Goal: Check status: Check status

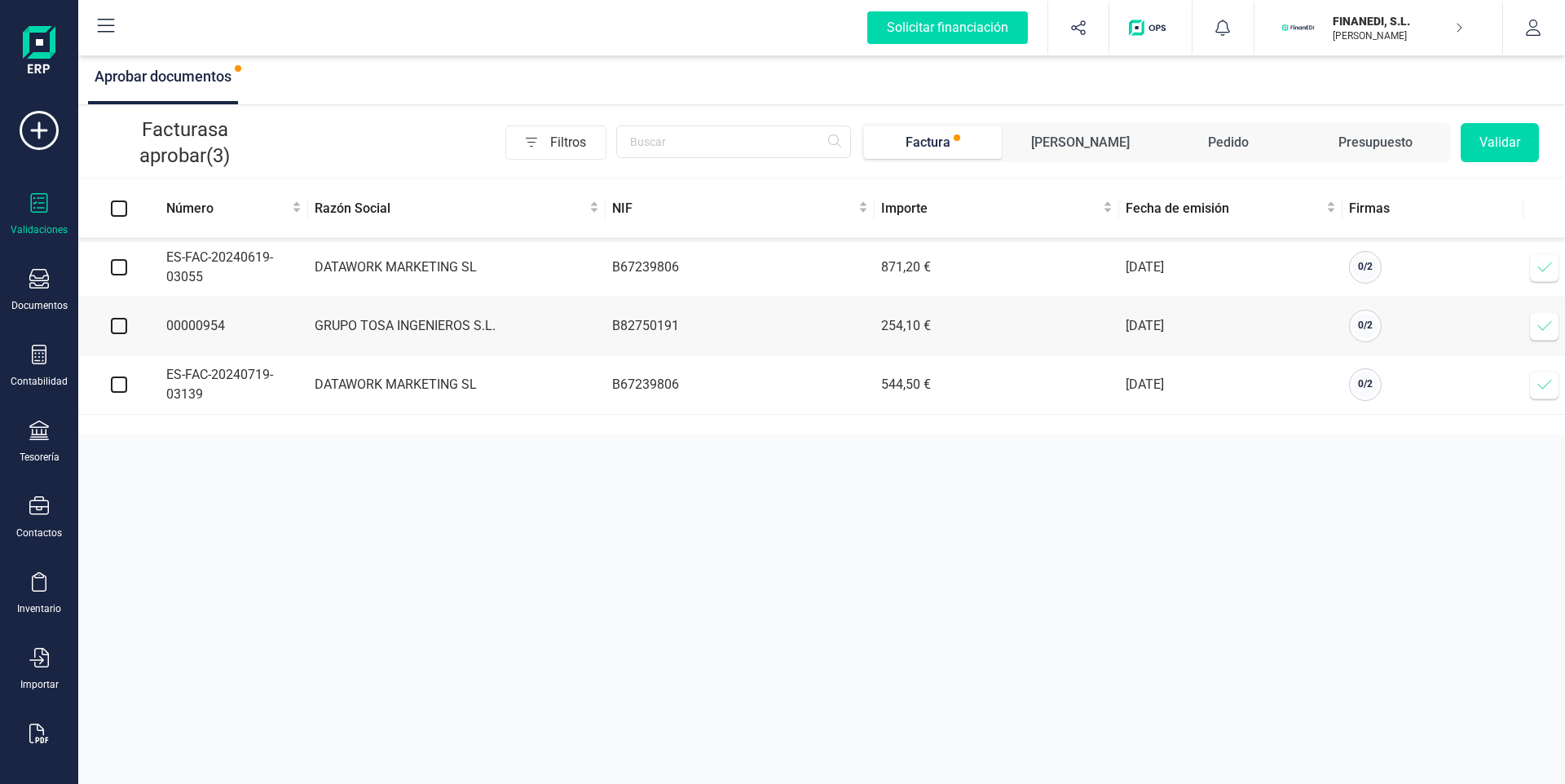
click at [1551, 322] on icon at bounding box center [1544, 326] width 16 height 16
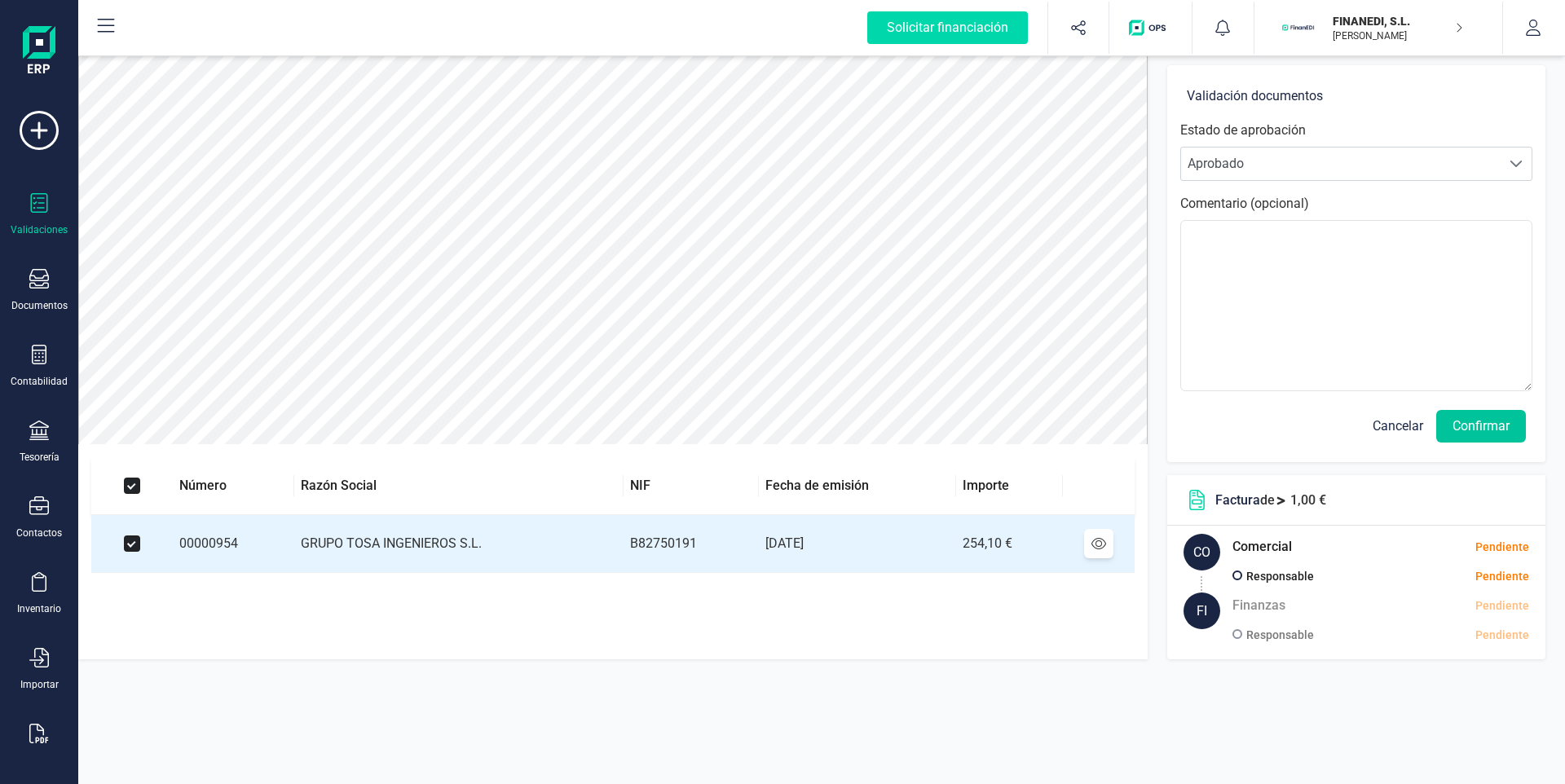
click at [1495, 428] on button "Confirmar" at bounding box center [1482, 426] width 90 height 32
click at [1477, 429] on button "Confirmar" at bounding box center [1482, 426] width 90 height 32
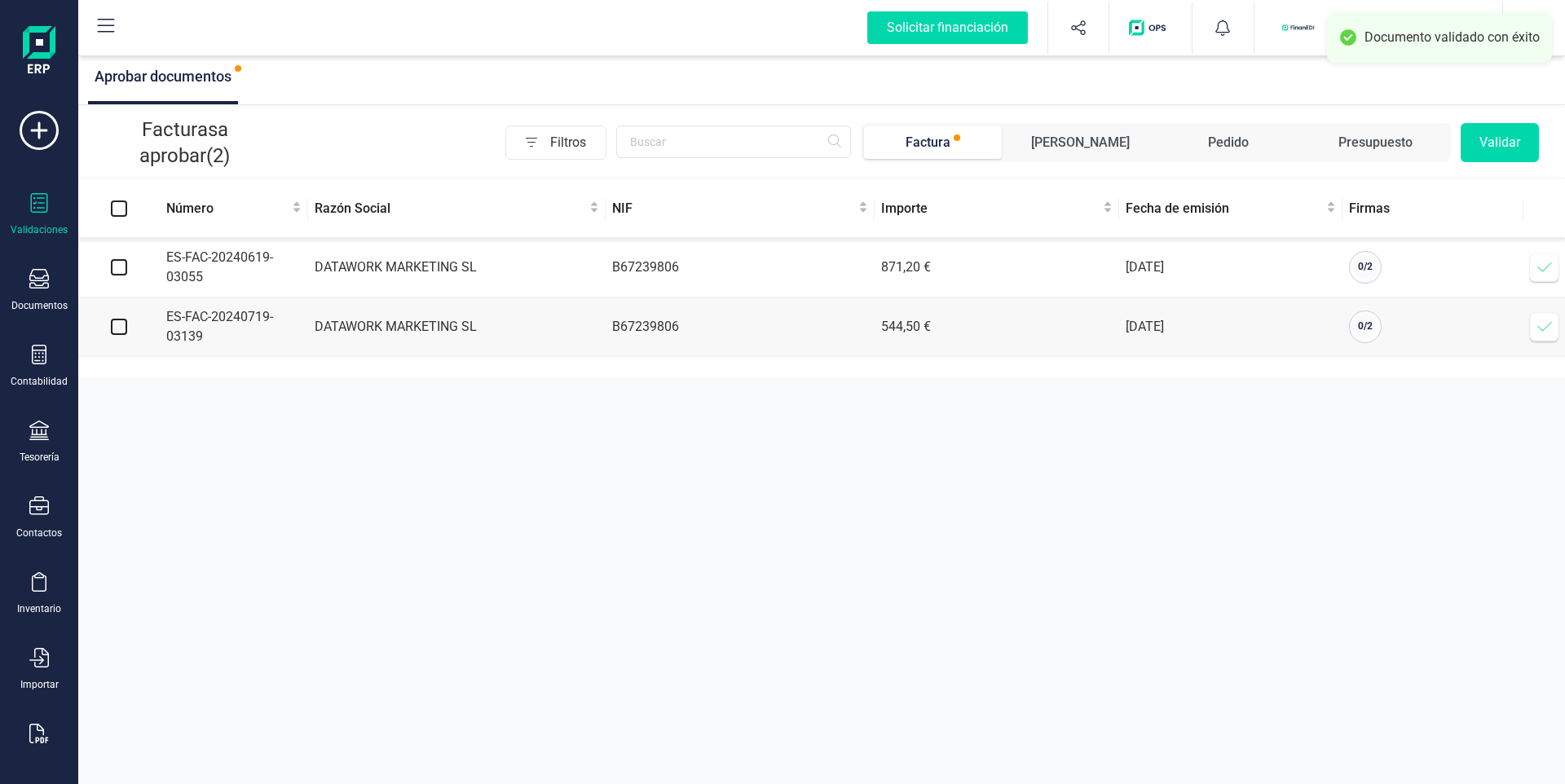
click at [39, 213] on div at bounding box center [39, 205] width 20 height 23
click at [49, 300] on div "Documentos" at bounding box center [39, 305] width 57 height 13
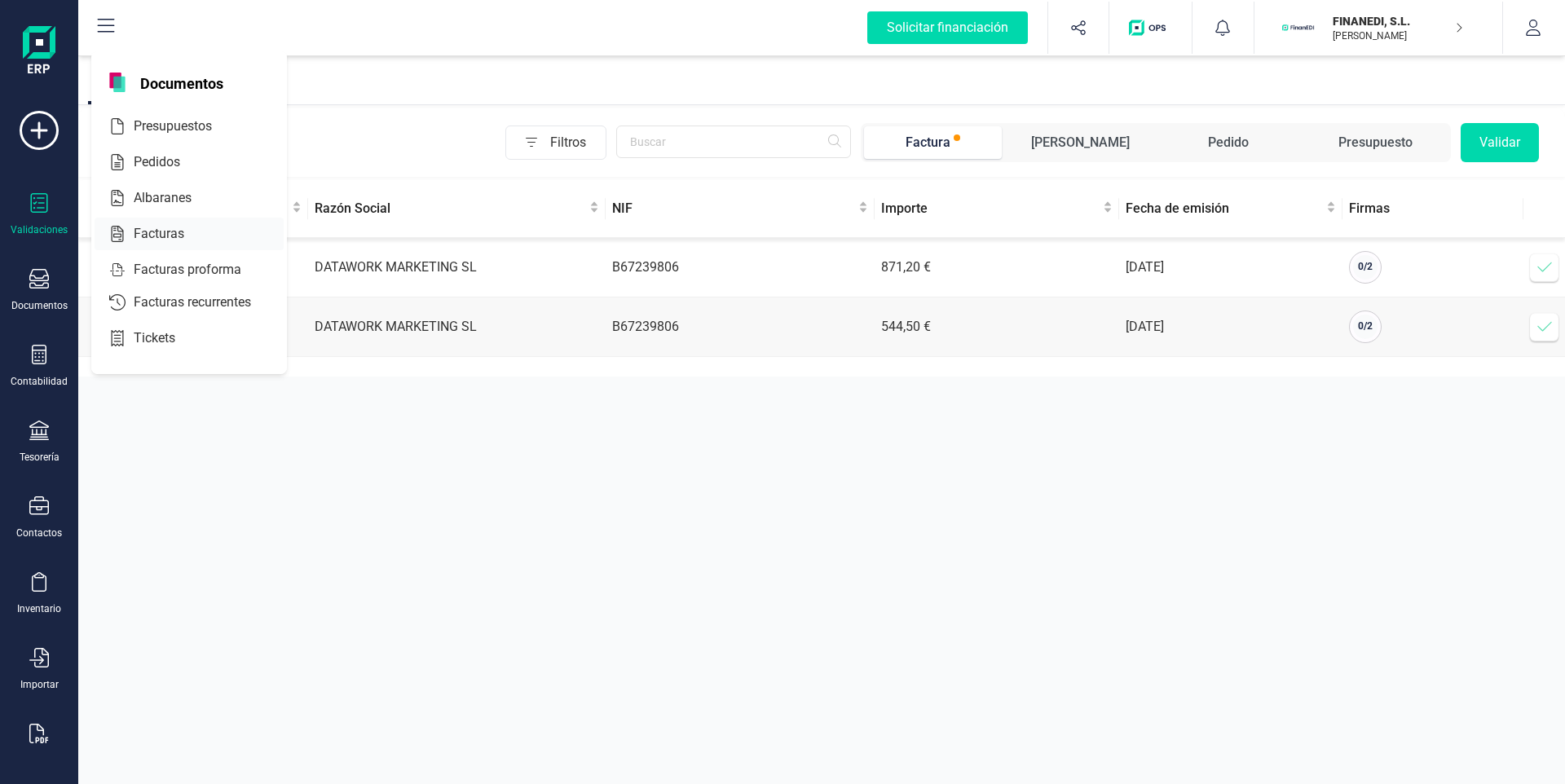
click at [168, 234] on span "Facturas" at bounding box center [170, 234] width 86 height 20
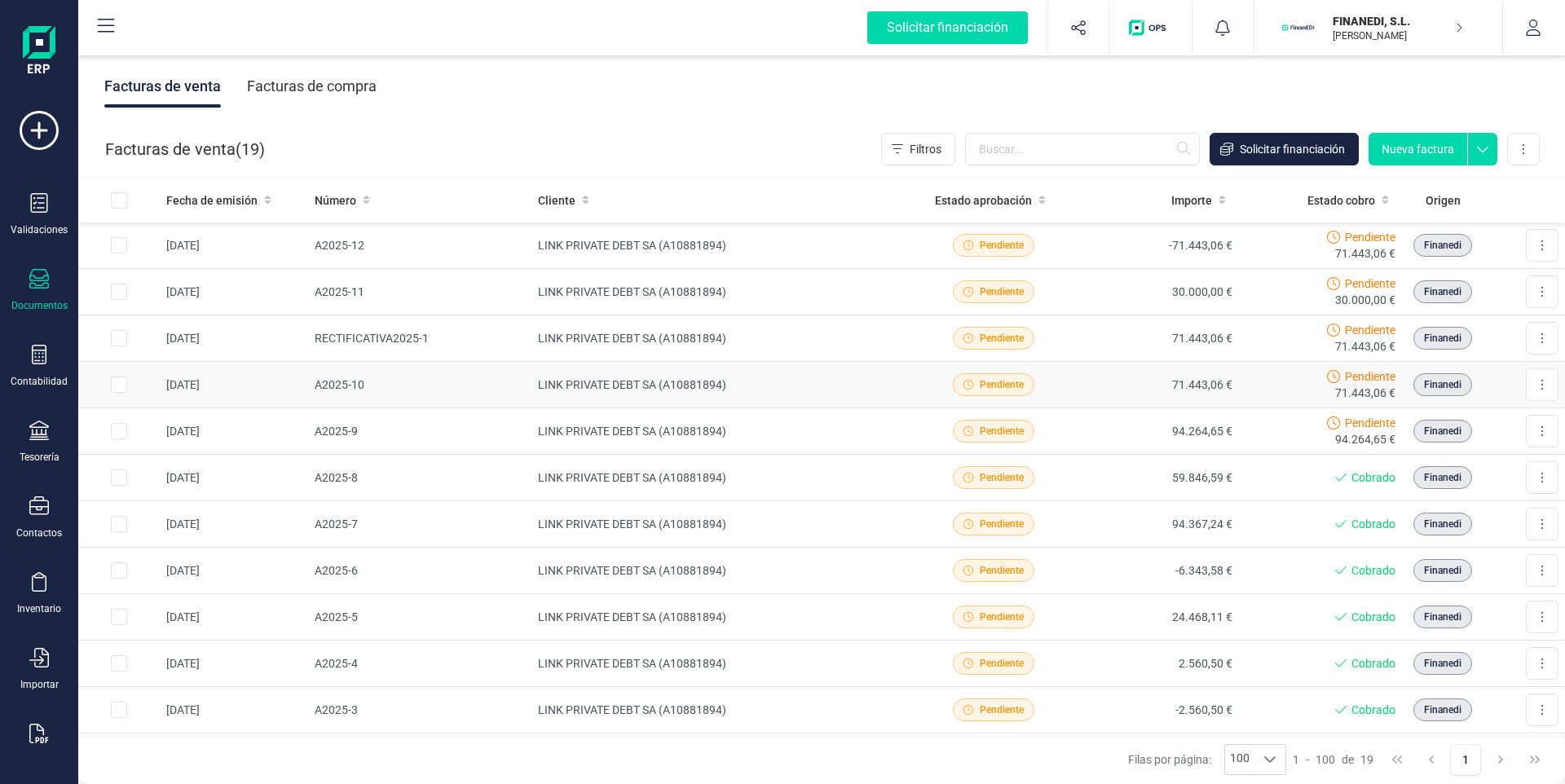
click at [1123, 390] on td "71.443,06 €" at bounding box center [1157, 385] width 164 height 47
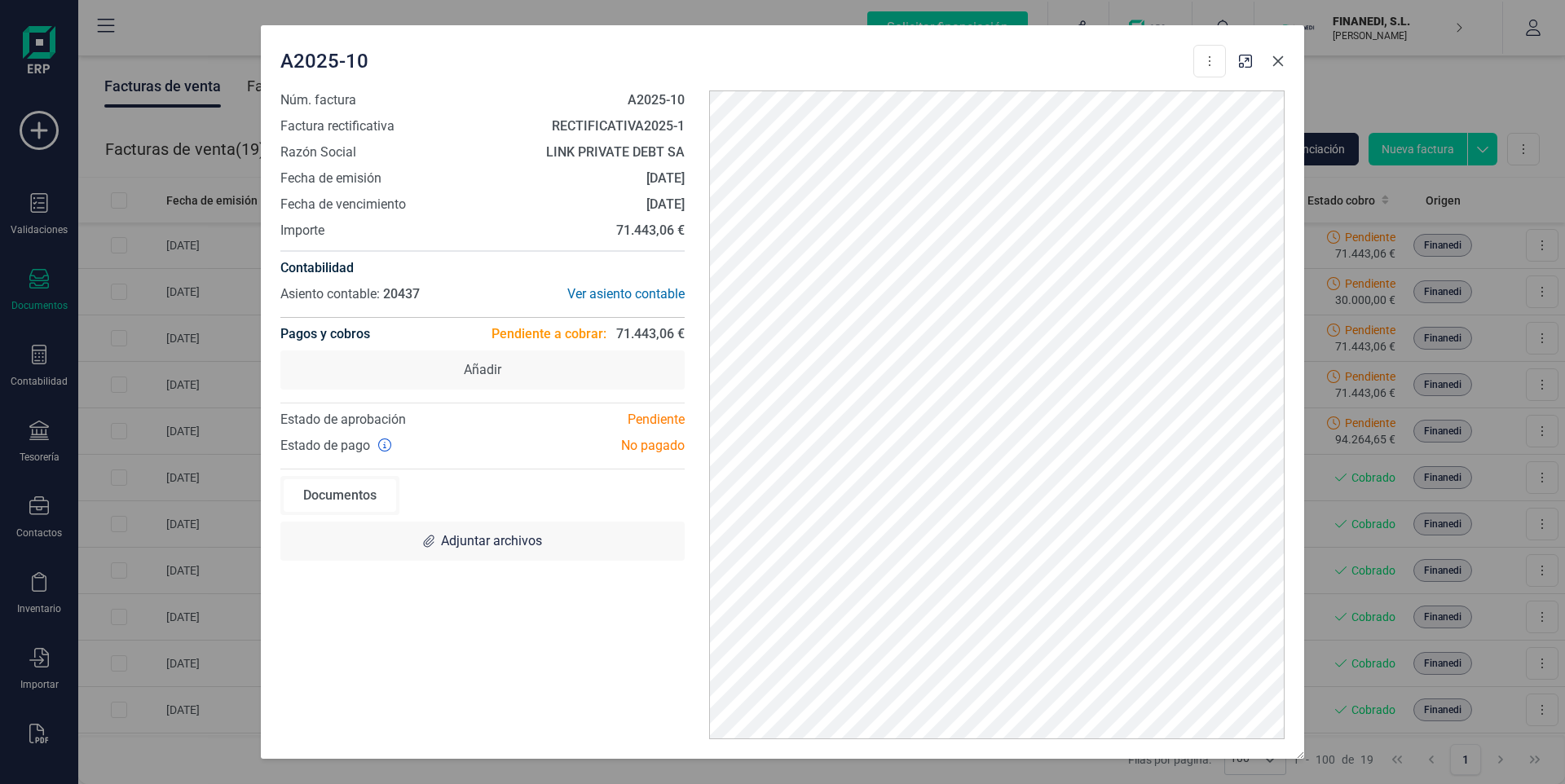
click at [1280, 66] on icon "button" at bounding box center [1278, 61] width 13 height 13
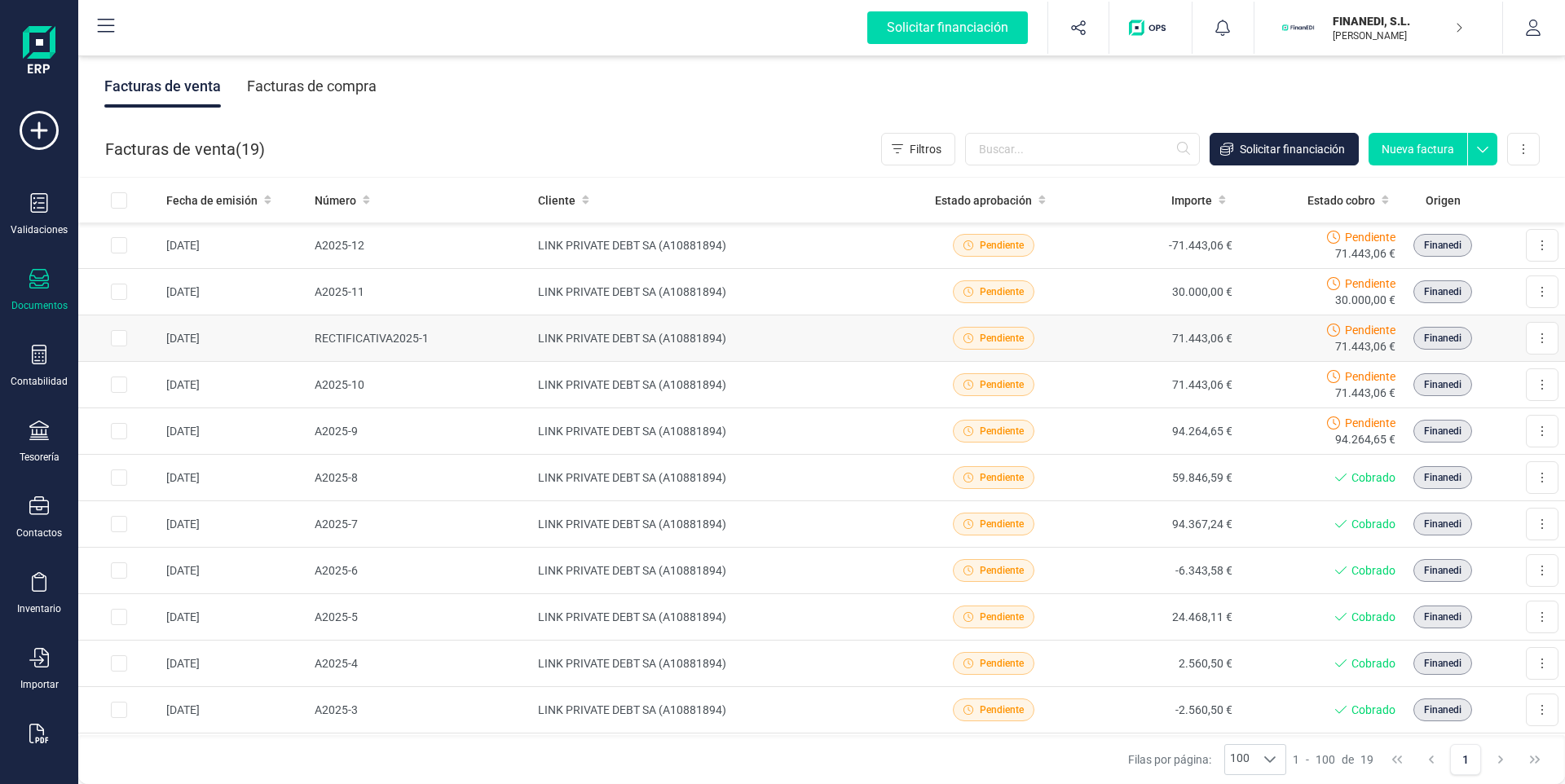
click at [1123, 333] on td "71.443,06 €" at bounding box center [1157, 339] width 164 height 47
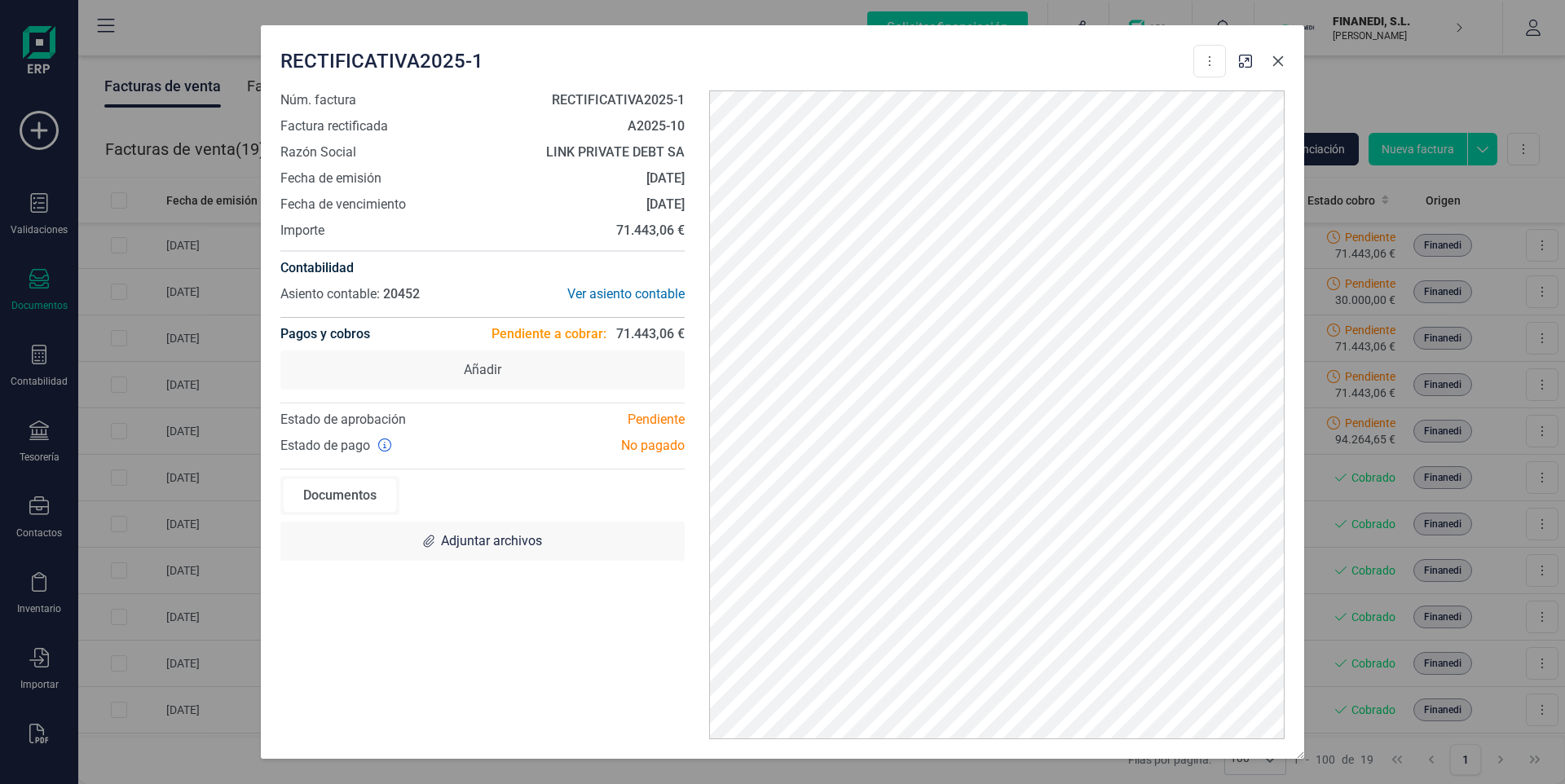
click at [1282, 57] on icon "button" at bounding box center [1279, 62] width 11 height 11
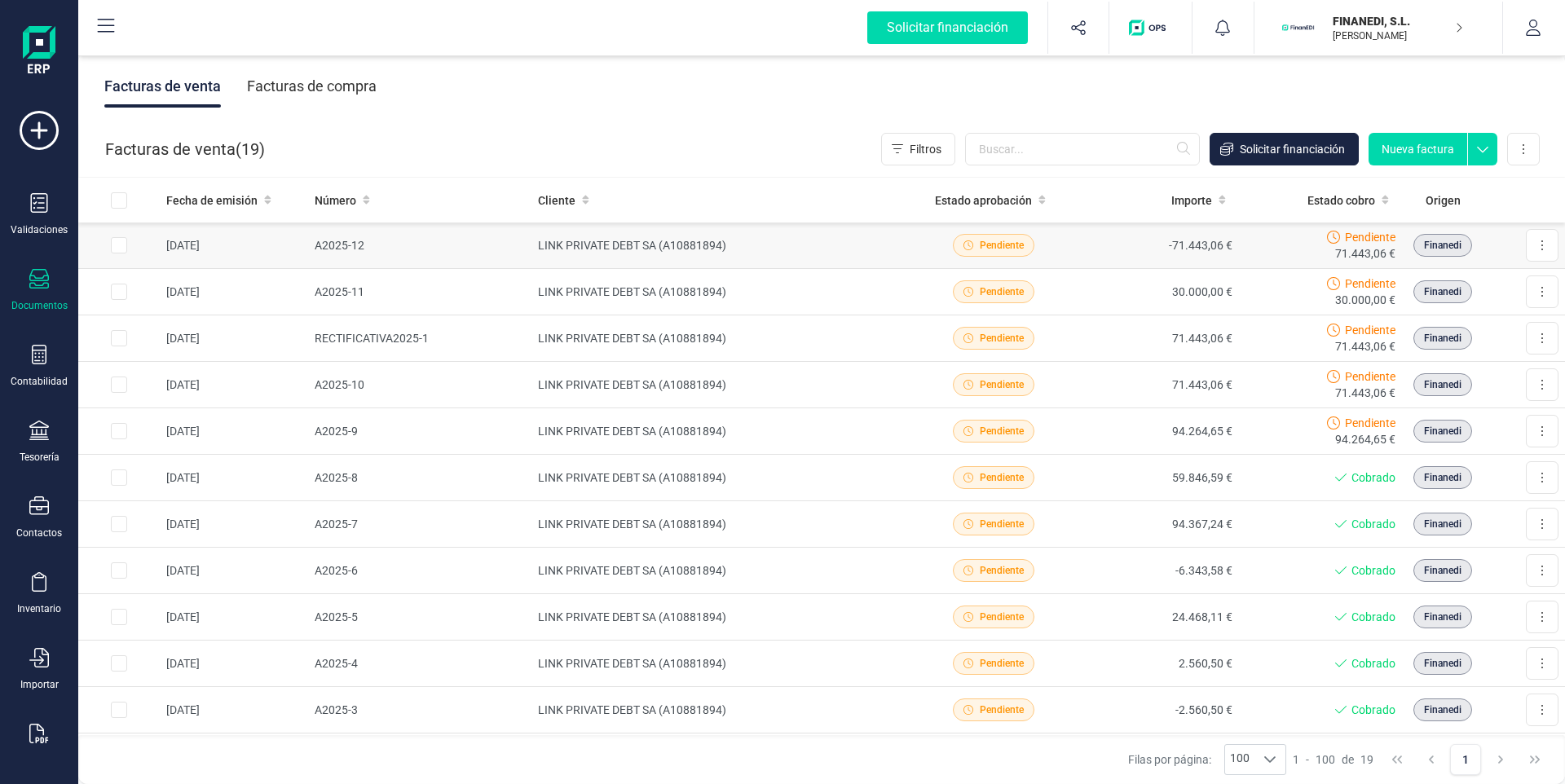
click at [1090, 248] on td "-71.443,06 €" at bounding box center [1157, 246] width 164 height 47
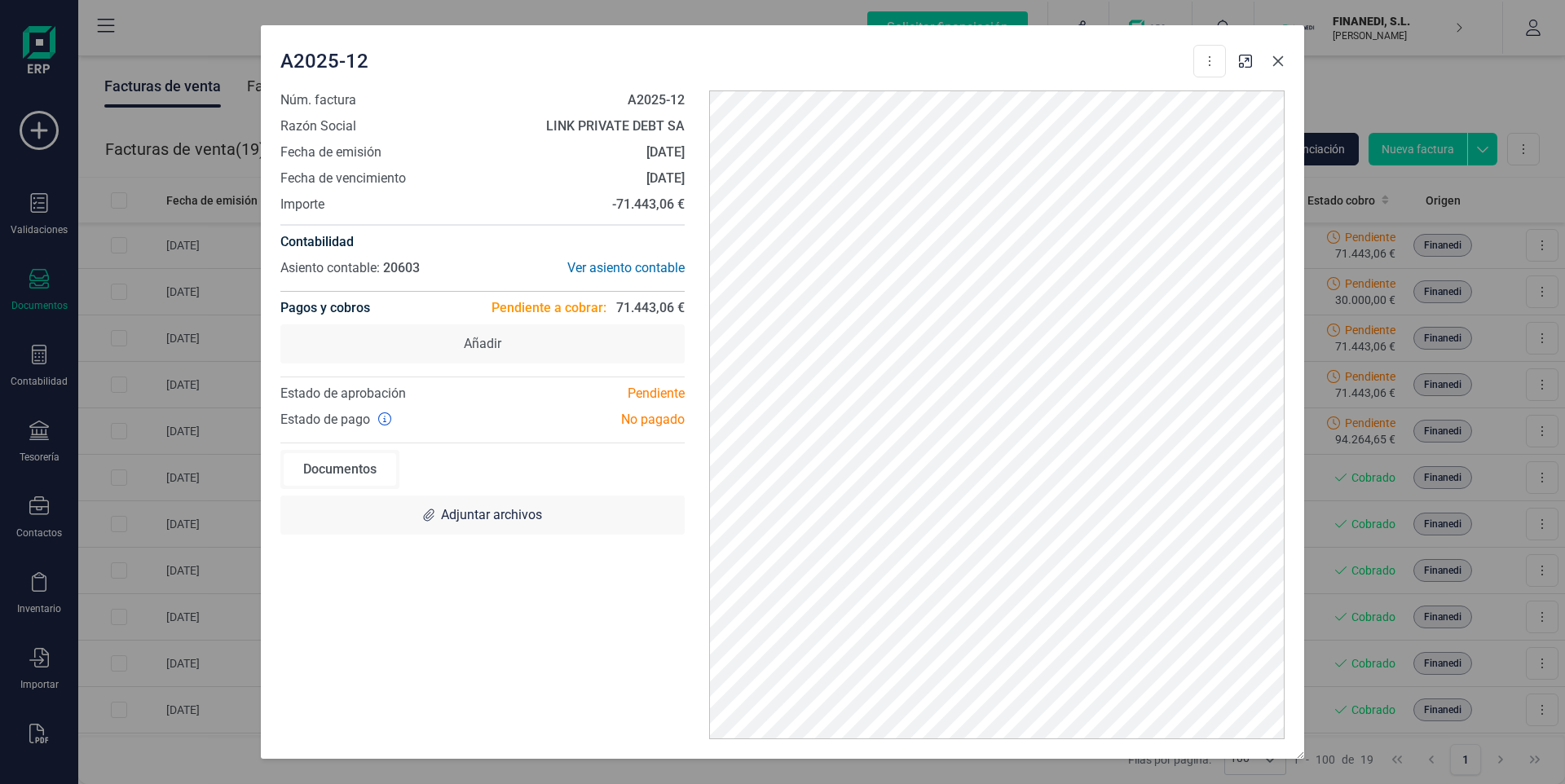
click at [1278, 64] on icon "button" at bounding box center [1278, 61] width 13 height 13
